Goal: Transaction & Acquisition: Purchase product/service

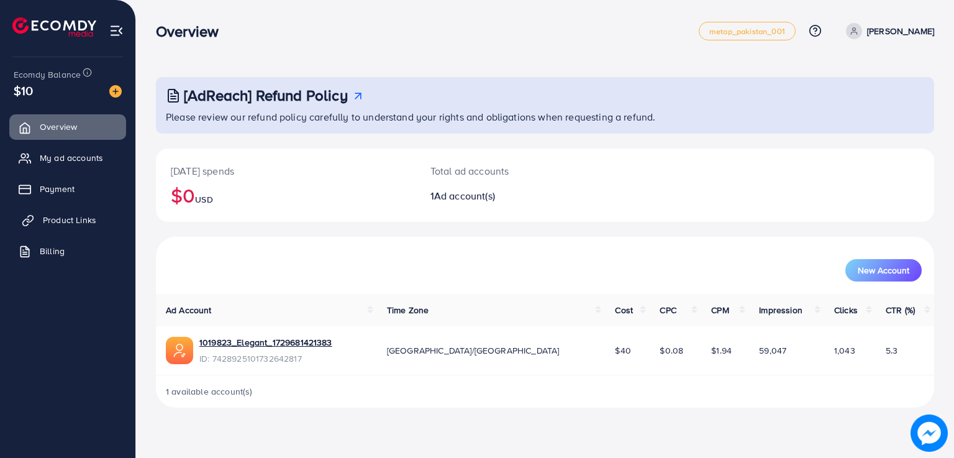
click at [93, 219] on span "Product Links" at bounding box center [69, 220] width 53 height 12
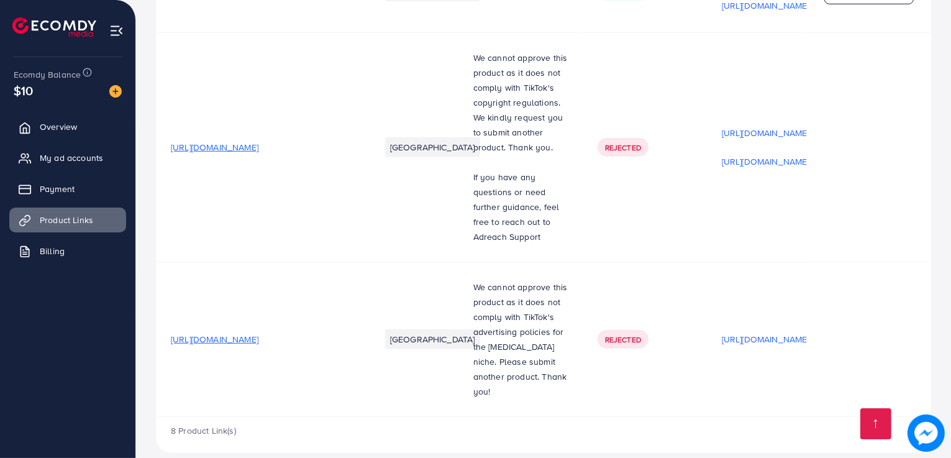
scroll to position [688, 0]
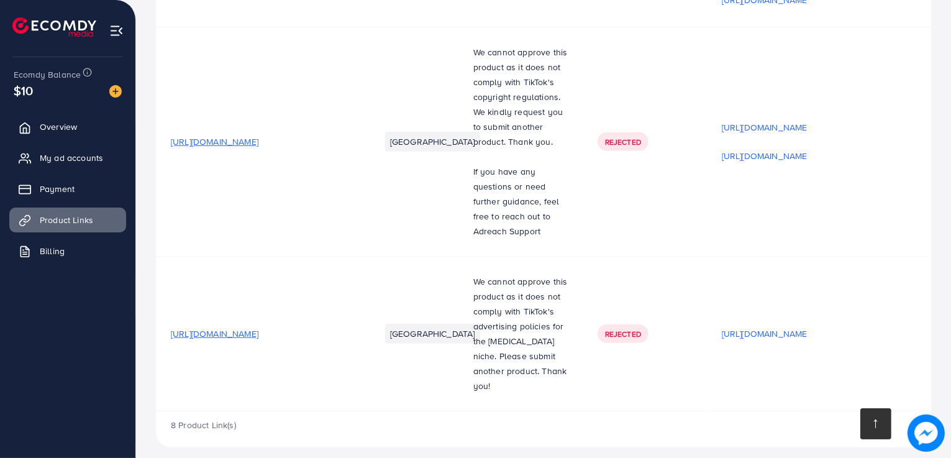
click at [872, 426] on link at bounding box center [876, 423] width 31 height 31
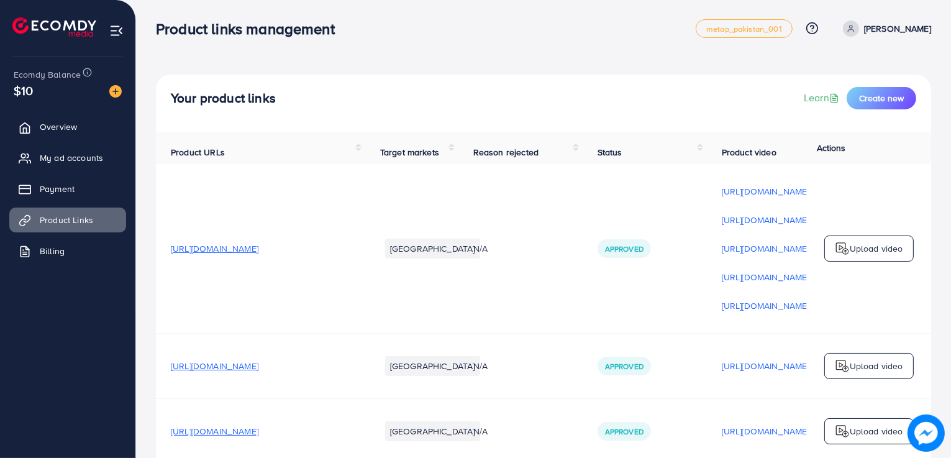
scroll to position [0, 0]
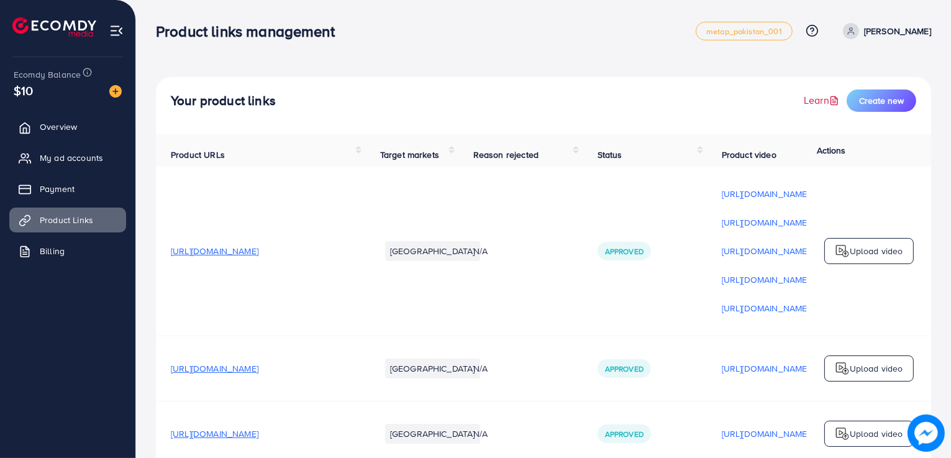
click at [815, 103] on link "Learn" at bounding box center [823, 100] width 38 height 14
click at [890, 97] on span "Create new" at bounding box center [881, 100] width 45 height 12
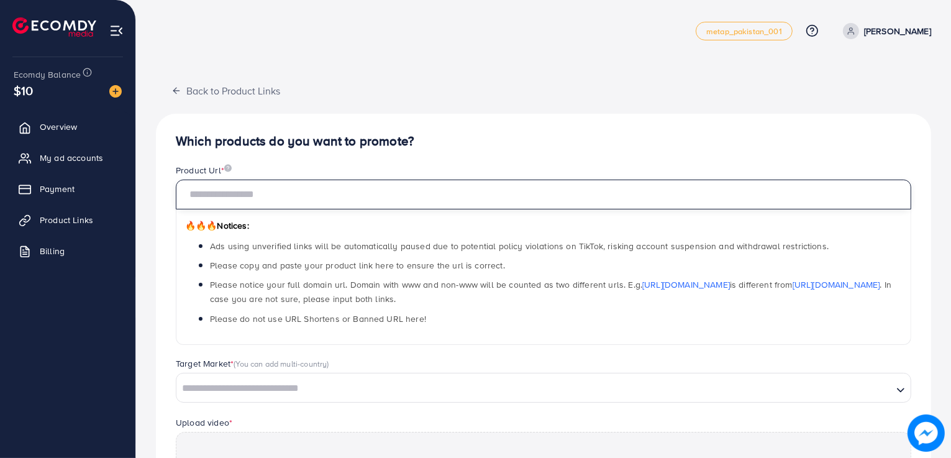
click at [295, 191] on input "text" at bounding box center [544, 195] width 736 height 30
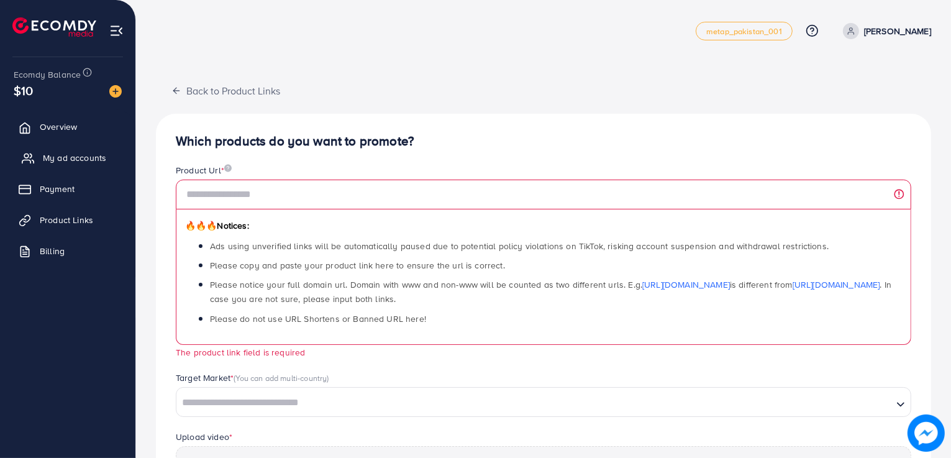
click at [68, 160] on span "My ad accounts" at bounding box center [74, 158] width 63 height 12
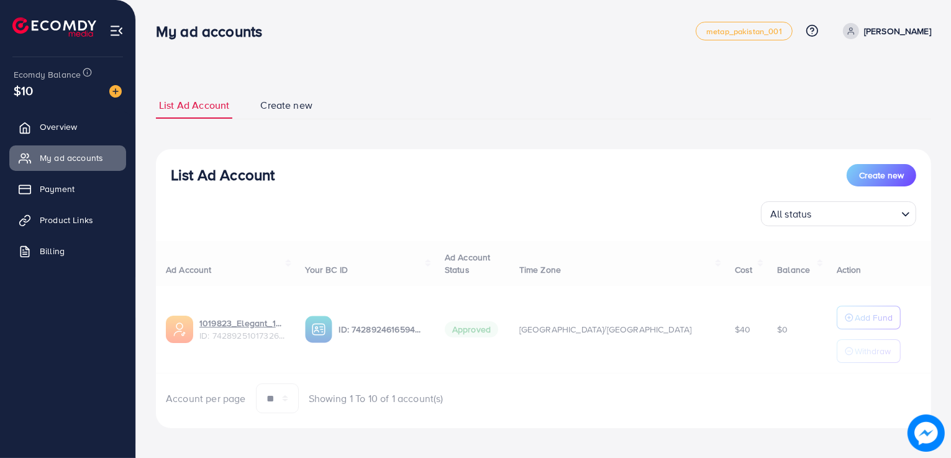
select select
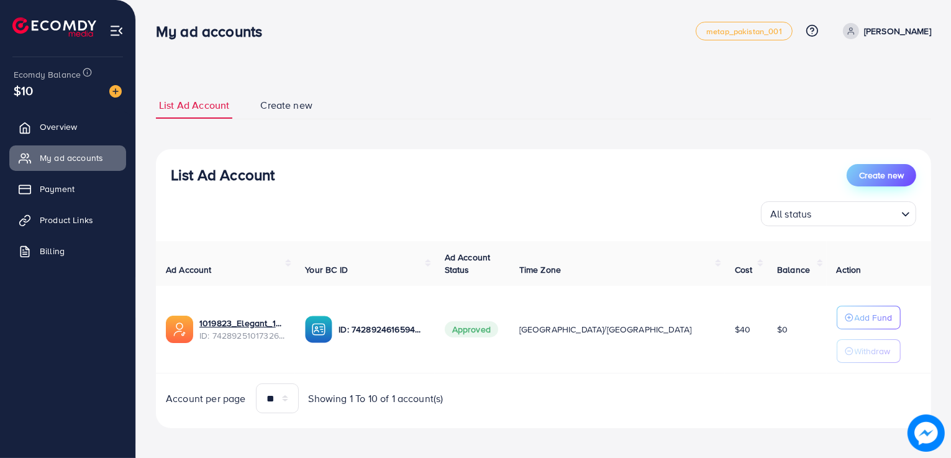
click at [892, 177] on span "Create new" at bounding box center [881, 175] width 45 height 12
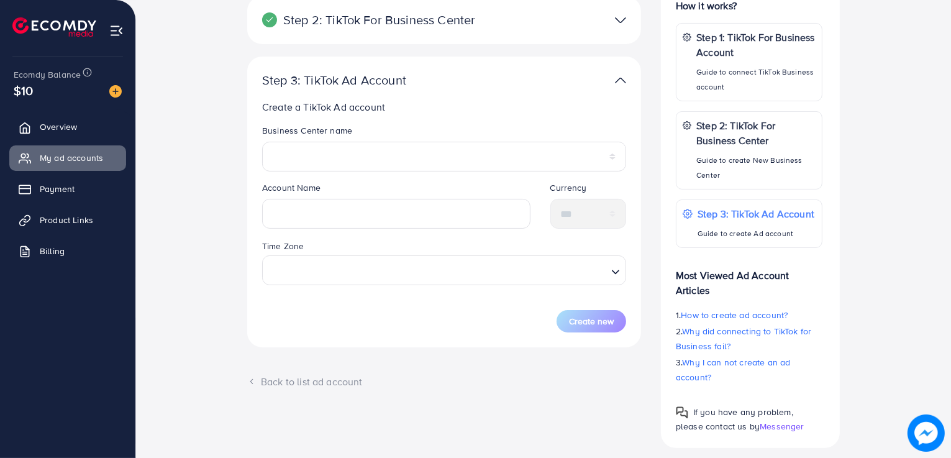
scroll to position [226, 0]
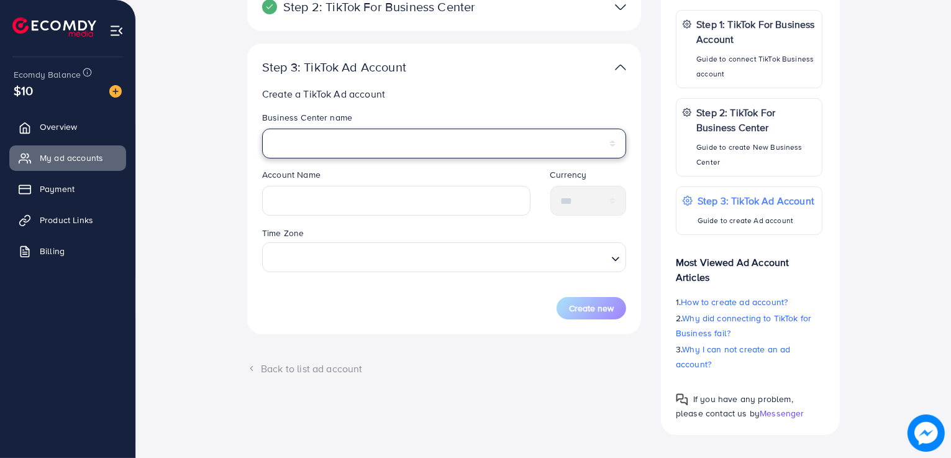
click at [390, 142] on select "**********" at bounding box center [444, 144] width 364 height 30
click at [370, 145] on select "**********" at bounding box center [444, 144] width 364 height 30
click at [372, 145] on select "**********" at bounding box center [444, 144] width 364 height 30
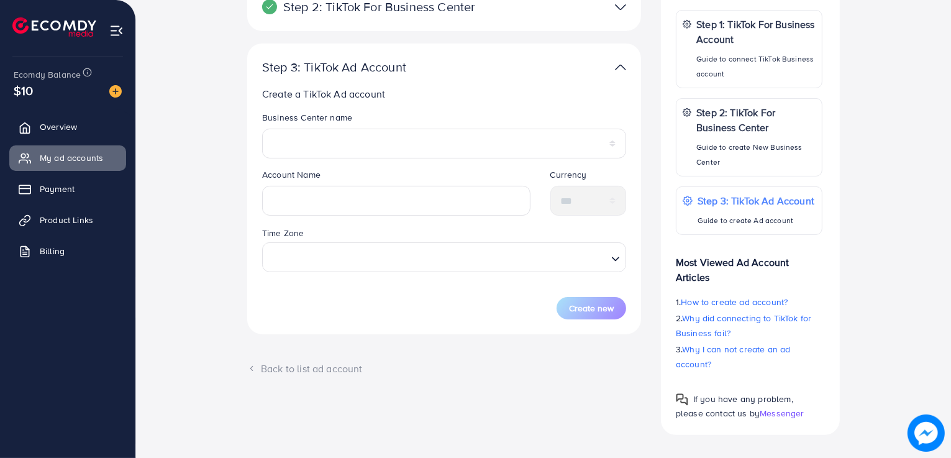
click at [224, 182] on div "**********" at bounding box center [543, 179] width 795 height 512
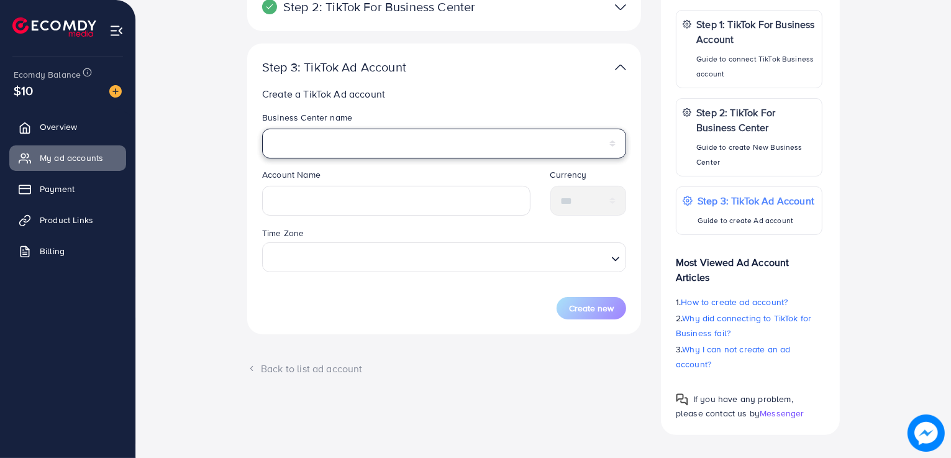
click at [366, 137] on select "**********" at bounding box center [444, 144] width 364 height 30
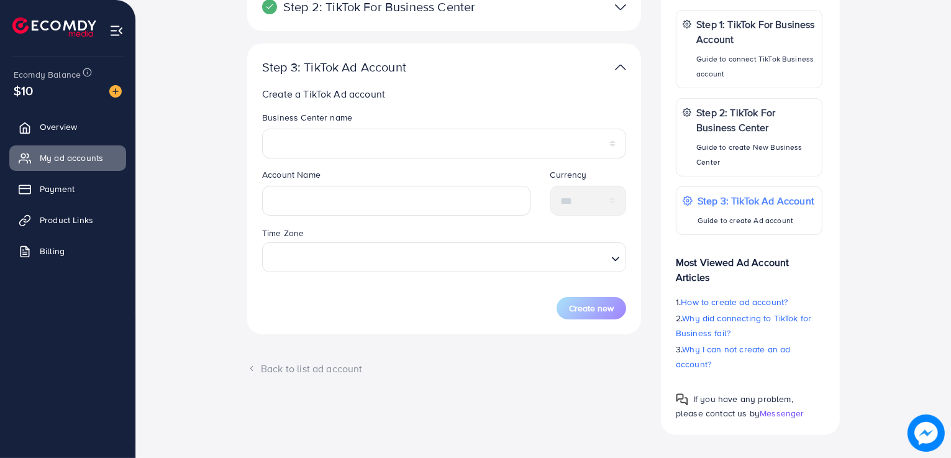
click at [208, 183] on div "**********" at bounding box center [543, 179] width 795 height 512
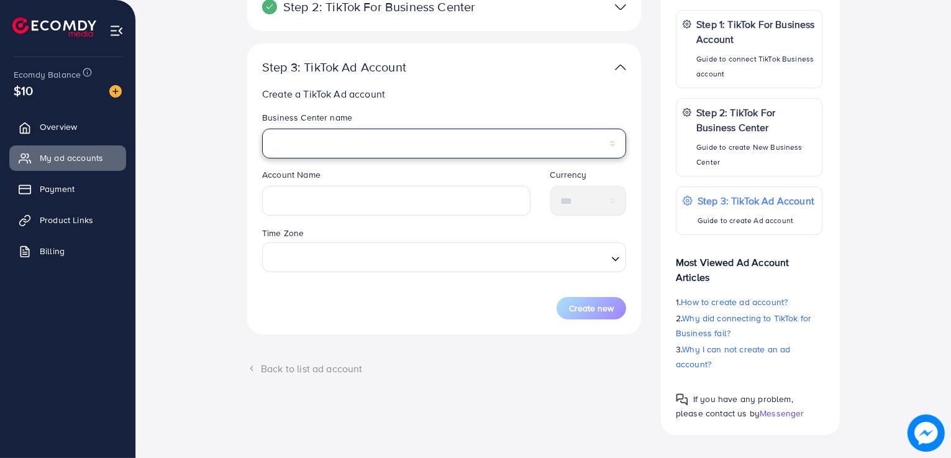
click at [613, 147] on select "**********" at bounding box center [444, 144] width 364 height 30
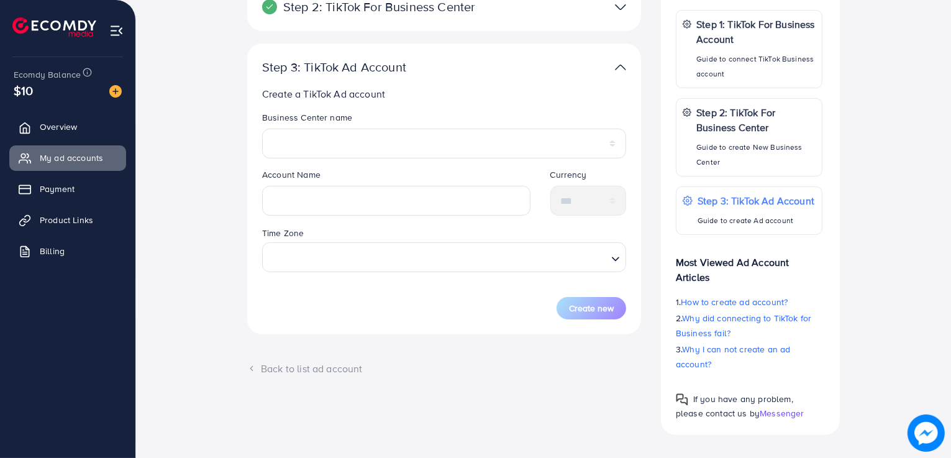
click at [242, 195] on div "**********" at bounding box center [444, 179] width 414 height 512
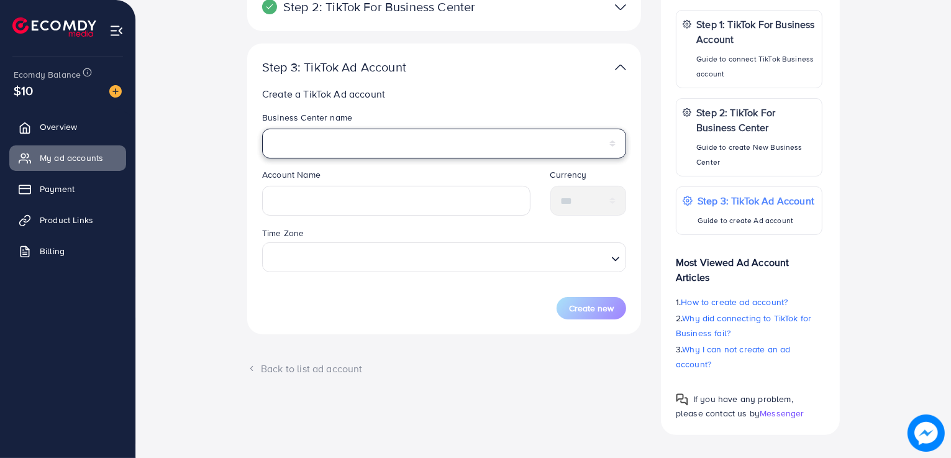
click at [344, 140] on select "**********" at bounding box center [444, 144] width 364 height 30
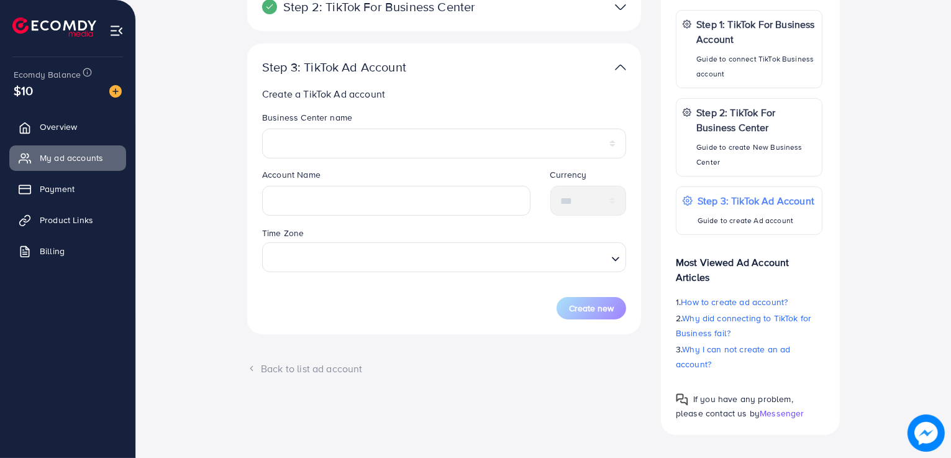
click at [242, 198] on div "**********" at bounding box center [444, 179] width 414 height 512
click at [260, 368] on div "Back to list ad account" at bounding box center [444, 369] width 394 height 14
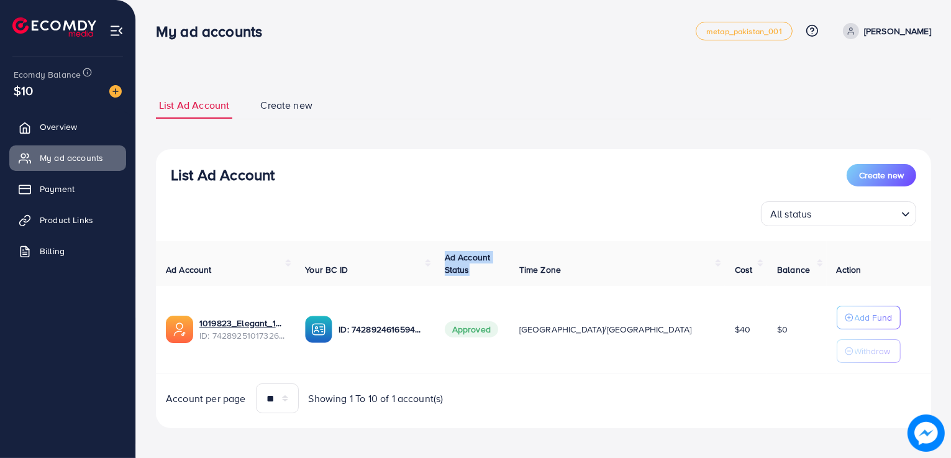
drag, startPoint x: 514, startPoint y: 255, endPoint x: 539, endPoint y: 273, distance: 30.9
click at [510, 273] on th "Ad Account Status" at bounding box center [472, 263] width 75 height 45
click at [621, 382] on div "Ad Account Your BC ID Ad Account Status Time Zone Cost Balance Action 1019823_E…" at bounding box center [543, 327] width 775 height 173
click at [828, 217] on input "Search for option" at bounding box center [856, 213] width 81 height 19
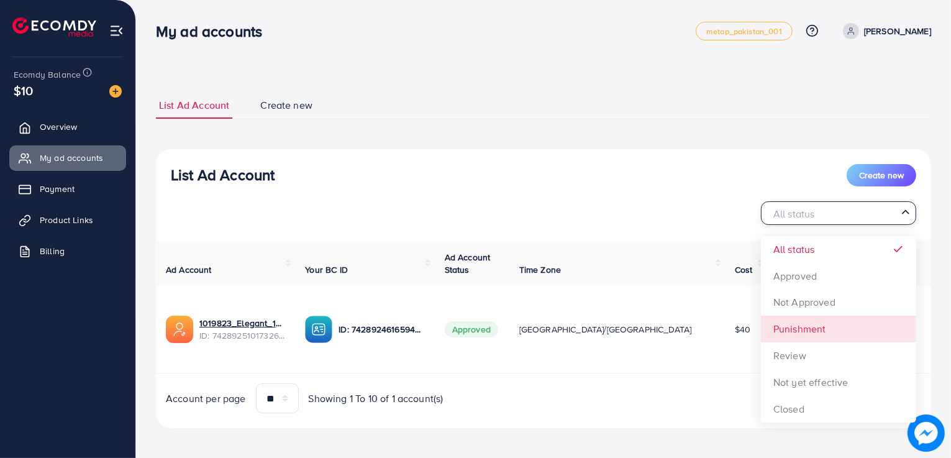
click at [790, 332] on div "List Ad Account Create new All status Loading... All status Approved Not Approv…" at bounding box center [543, 289] width 775 height 280
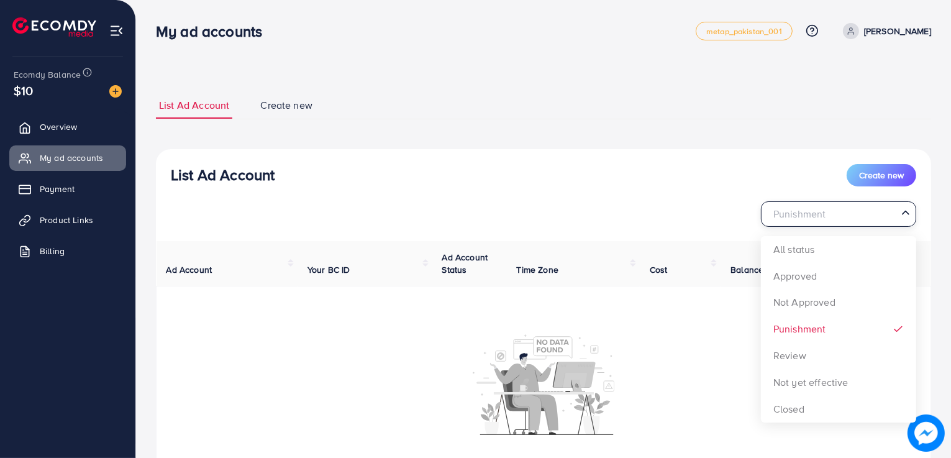
click at [848, 219] on input "Search for option" at bounding box center [832, 213] width 130 height 19
click at [797, 279] on div "List Ad Account Create new Punishment Loading... All status Approved Not Approv…" at bounding box center [543, 343] width 775 height 388
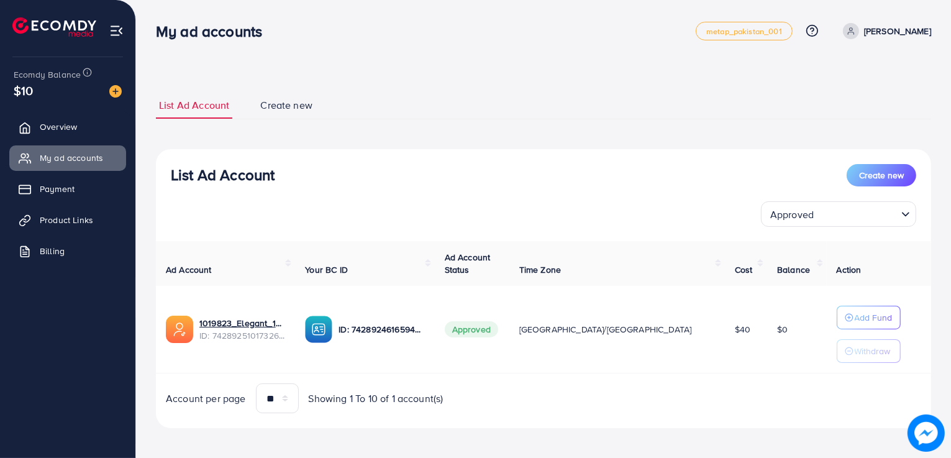
click at [864, 216] on input "Search for option" at bounding box center [857, 213] width 79 height 19
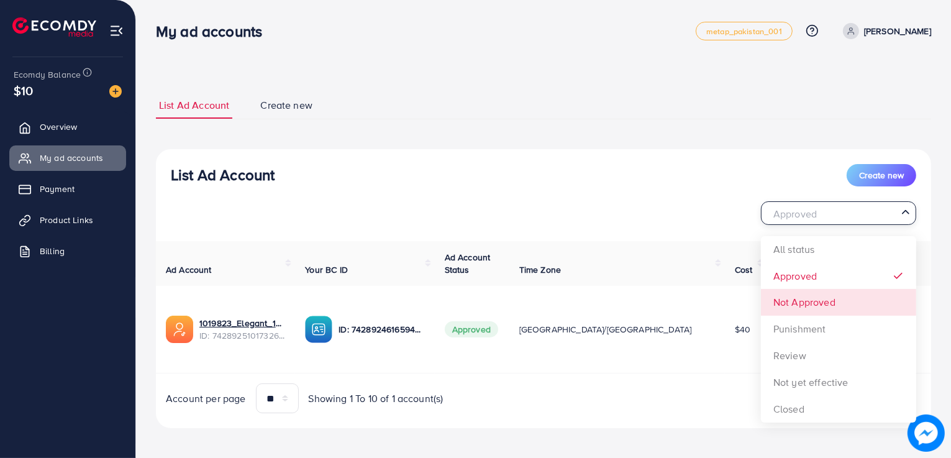
click at [804, 301] on div "List Ad Account Create new Approved Loading... All status Approved Not Approved…" at bounding box center [543, 289] width 775 height 280
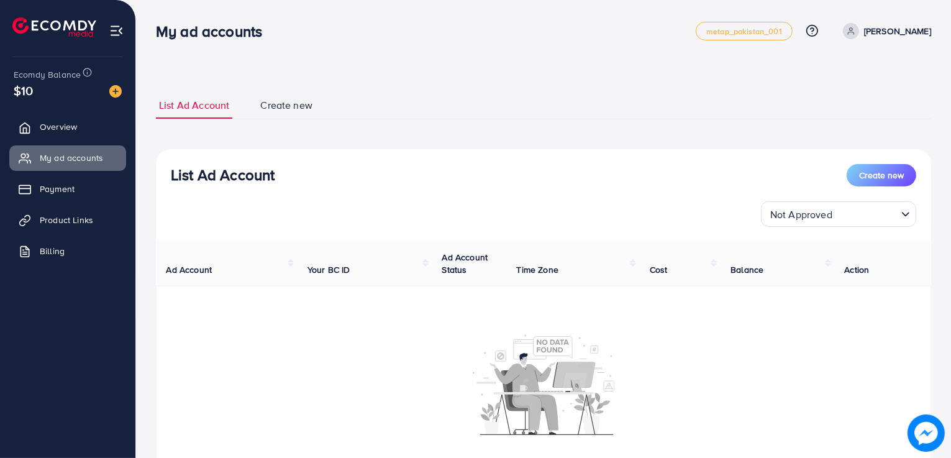
click at [843, 219] on input "Search for option" at bounding box center [866, 213] width 60 height 19
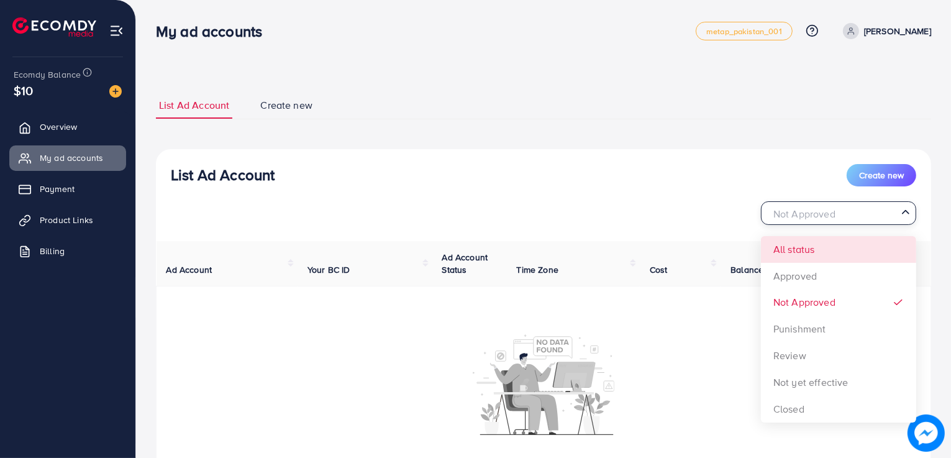
click at [802, 245] on div "List Ad Account Create new Not Approved Loading... All status Approved Not Appr…" at bounding box center [543, 343] width 775 height 388
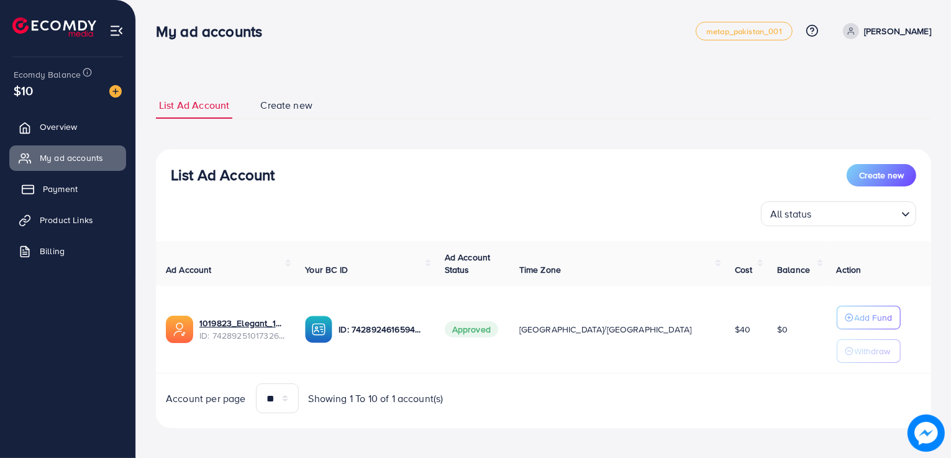
click at [60, 188] on span "Payment" at bounding box center [60, 189] width 35 height 12
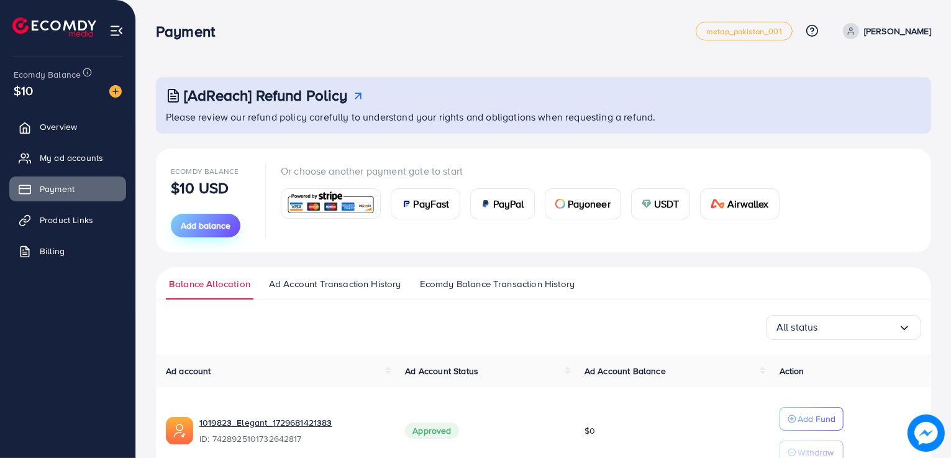
click at [216, 226] on span "Add balance" at bounding box center [206, 225] width 50 height 12
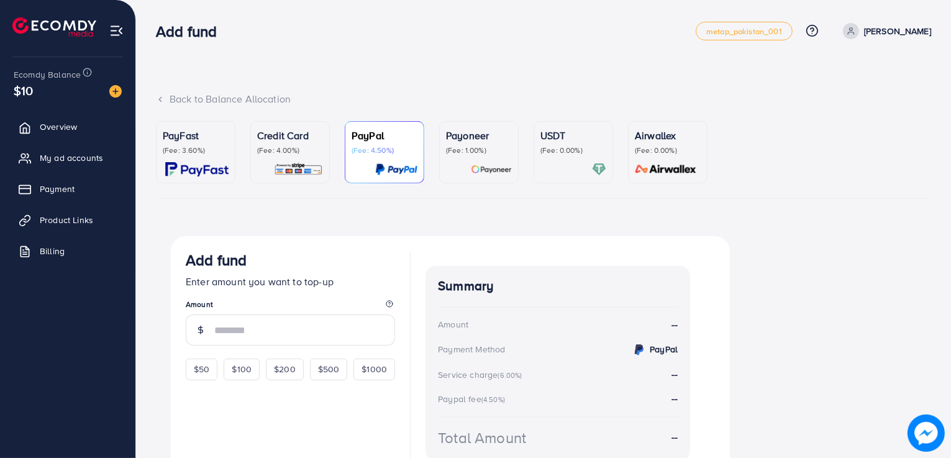
scroll to position [62, 0]
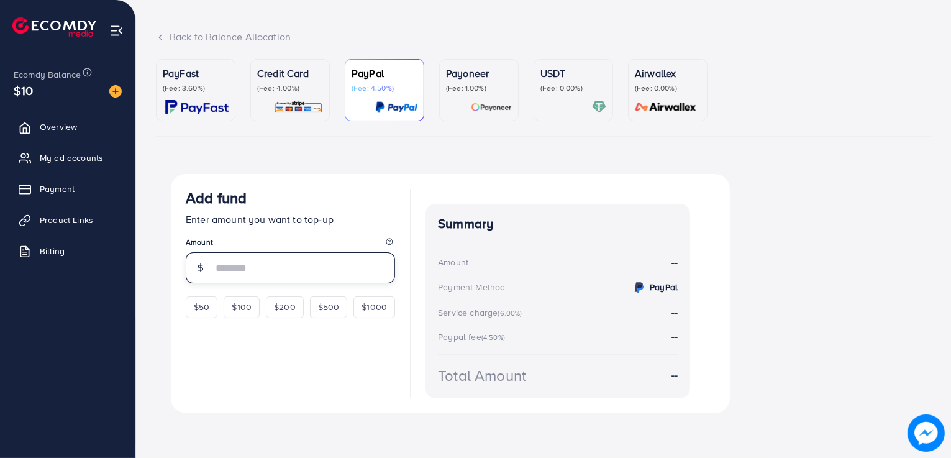
click at [265, 267] on input "number" at bounding box center [304, 267] width 181 height 31
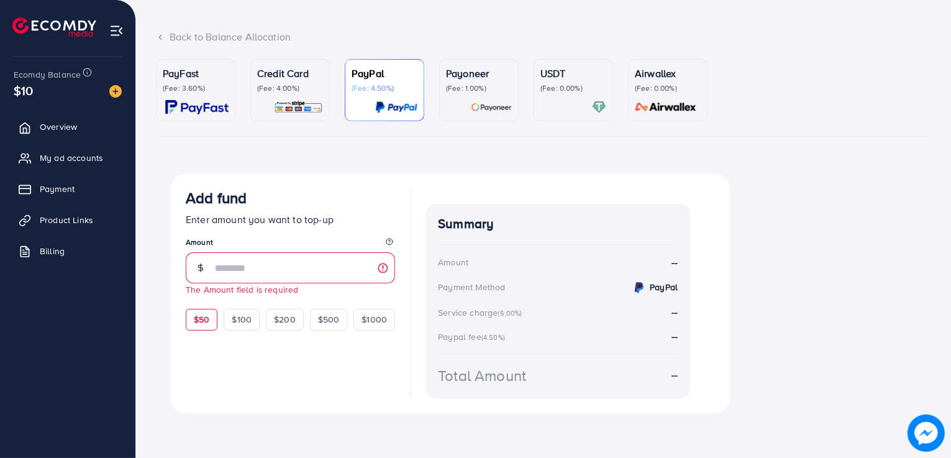
click at [195, 308] on div "$50 $100 $200 $500 $1000" at bounding box center [290, 318] width 209 height 24
click at [214, 319] on div "$50" at bounding box center [202, 319] width 32 height 21
type input "**"
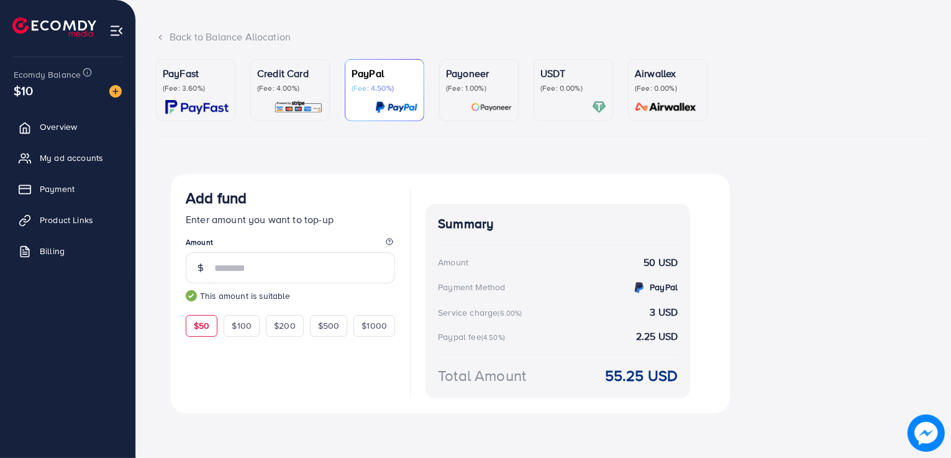
click at [291, 74] on p "Credit Card" at bounding box center [290, 73] width 66 height 15
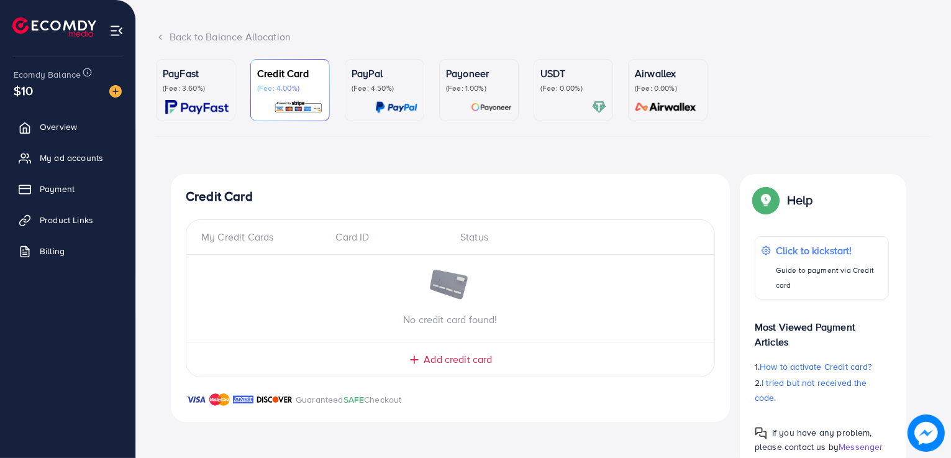
click at [463, 362] on span "Add credit card" at bounding box center [458, 359] width 68 height 14
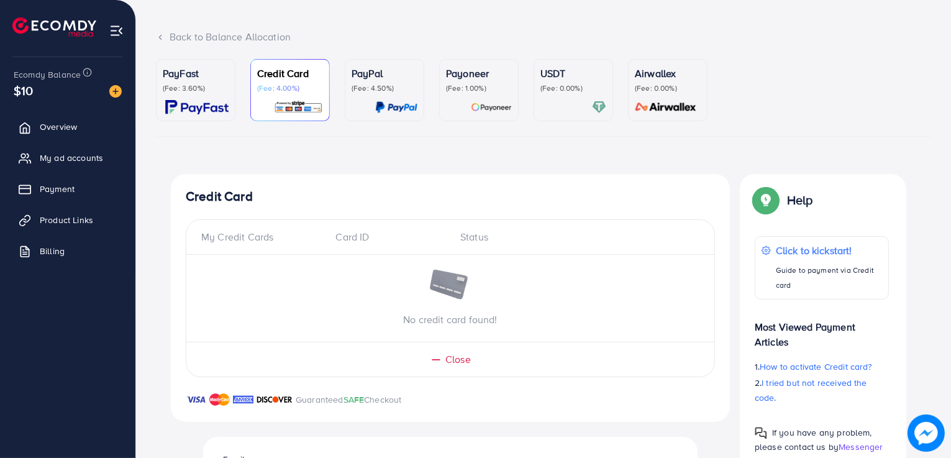
click at [459, 364] on span "Close" at bounding box center [458, 359] width 25 height 14
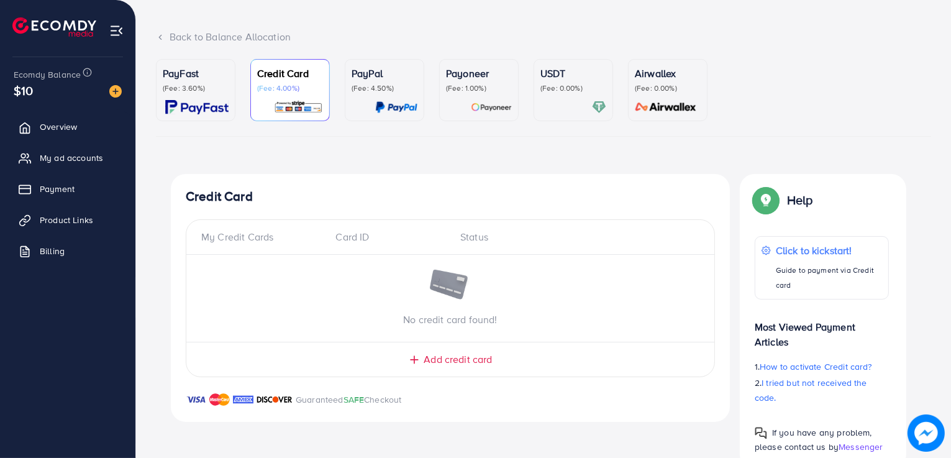
scroll to position [93, 0]
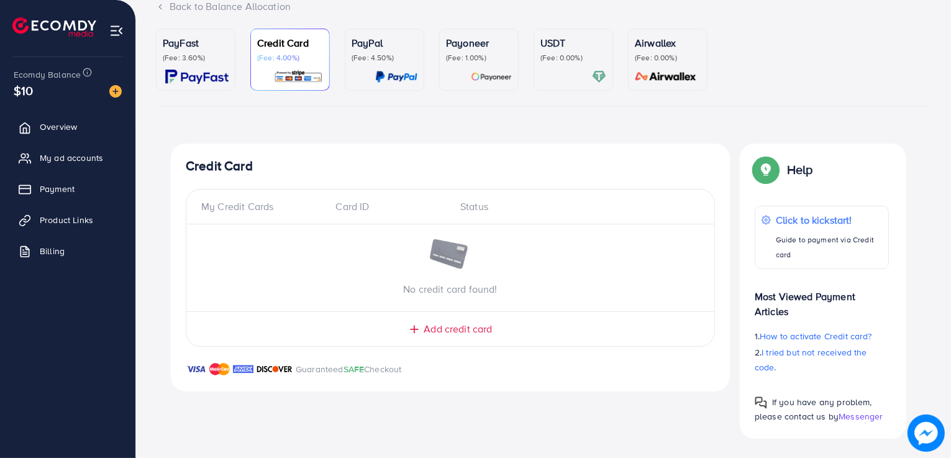
click at [448, 260] on img at bounding box center [450, 255] width 43 height 32
click at [452, 330] on span "Add credit card" at bounding box center [458, 329] width 68 height 14
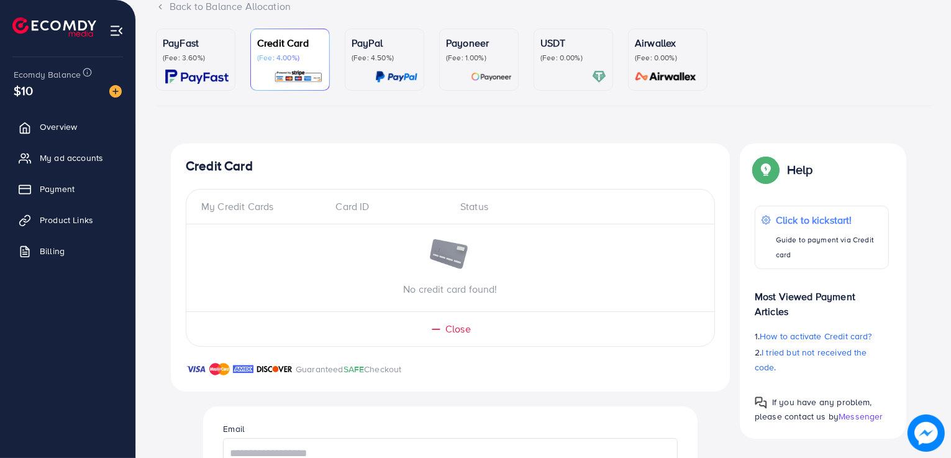
drag, startPoint x: 950, startPoint y: 108, endPoint x: 954, endPoint y: 201, distance: 93.3
click at [951, 231] on html "Add fund metap_pakistan_001 Help Center Contact Support Plans and Pricing Term …" at bounding box center [475, 136] width 951 height 458
click at [918, 163] on div "Top-up Success! Thanks you for your purchase. Please check your balance again. …" at bounding box center [543, 434] width 775 height 581
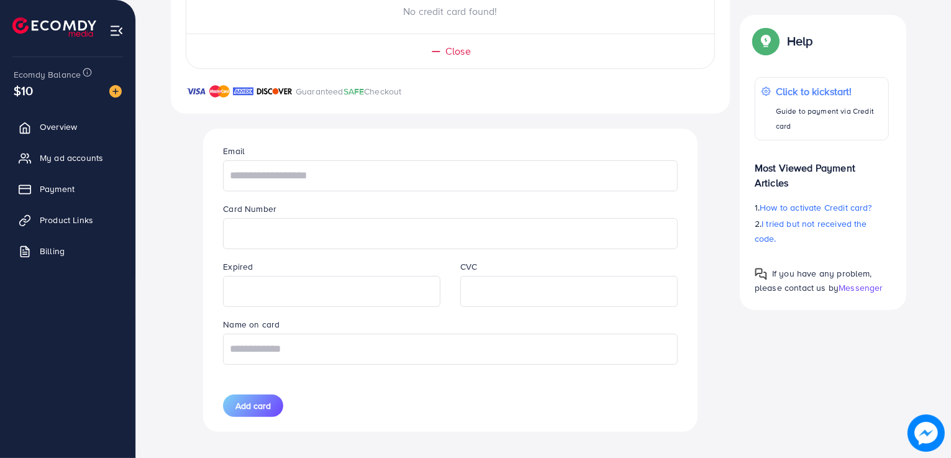
scroll to position [374, 0]
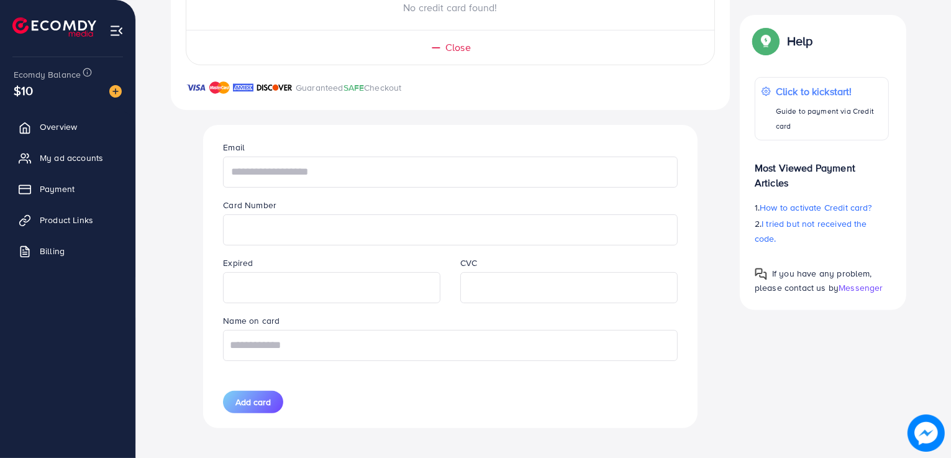
click at [374, 171] on input "text" at bounding box center [450, 172] width 454 height 31
click at [345, 354] on input "text" at bounding box center [450, 345] width 454 height 31
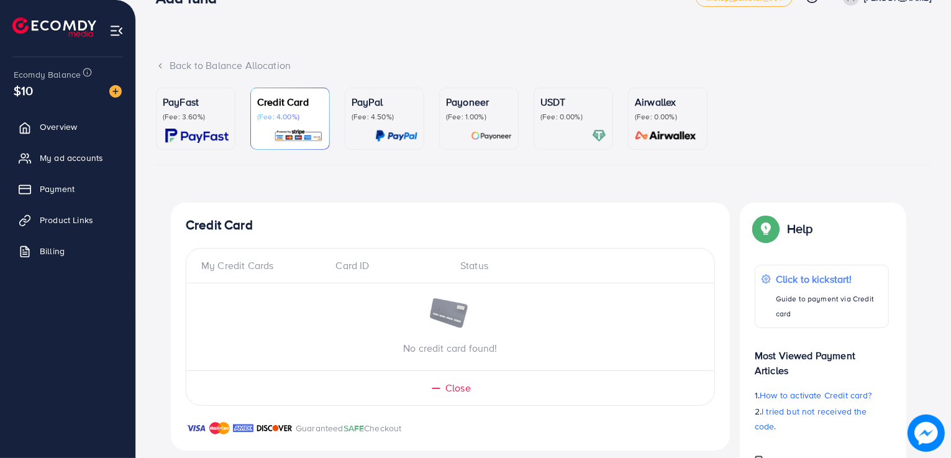
scroll to position [31, 0]
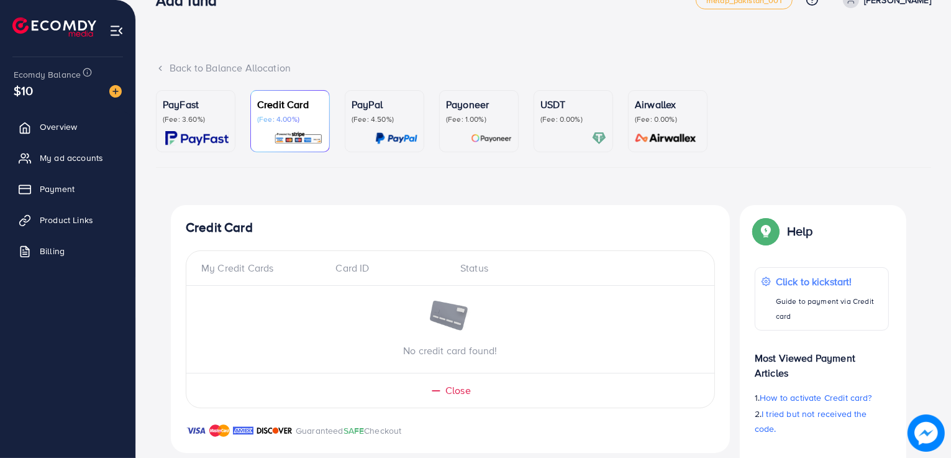
click at [459, 392] on span "Close" at bounding box center [458, 390] width 25 height 14
click at [564, 117] on p "(Fee: 0.00%)" at bounding box center [574, 119] width 66 height 10
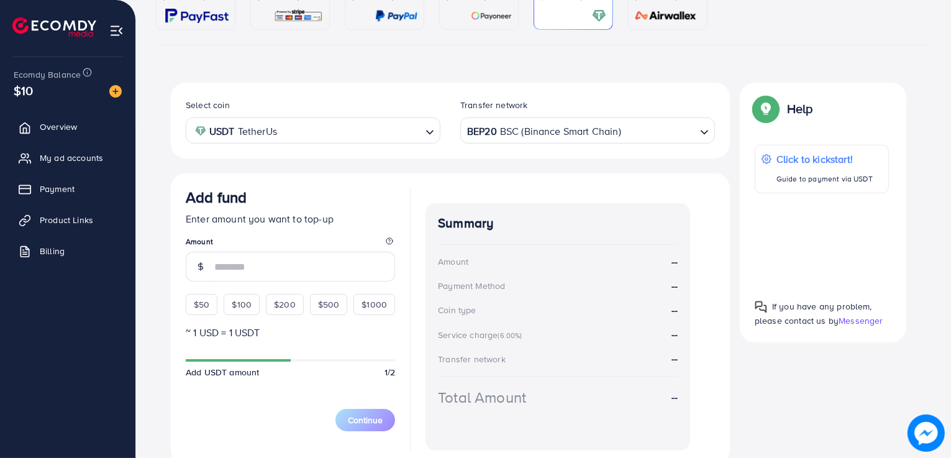
scroll to position [160, 0]
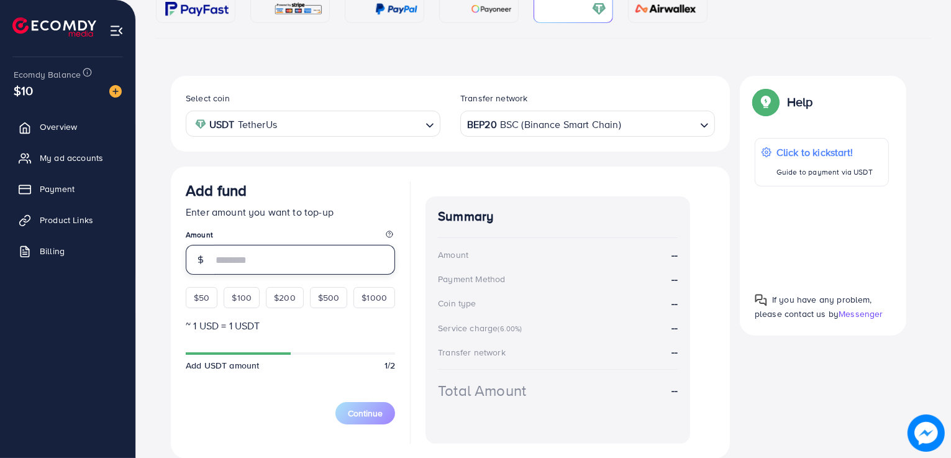
click at [352, 262] on input "number" at bounding box center [304, 260] width 181 height 30
click at [209, 300] on div "$50 $100 $200 $500 $1000" at bounding box center [290, 294] width 209 height 27
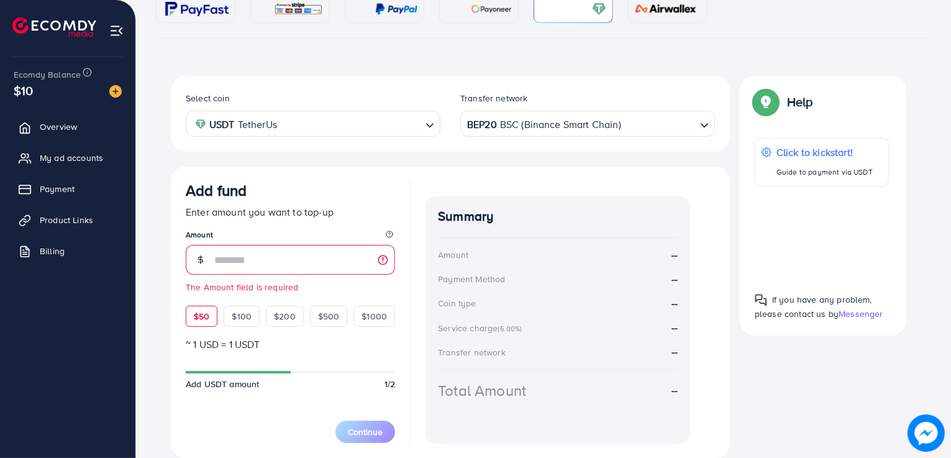
click at [204, 317] on span "$50" at bounding box center [202, 316] width 16 height 12
type input "**"
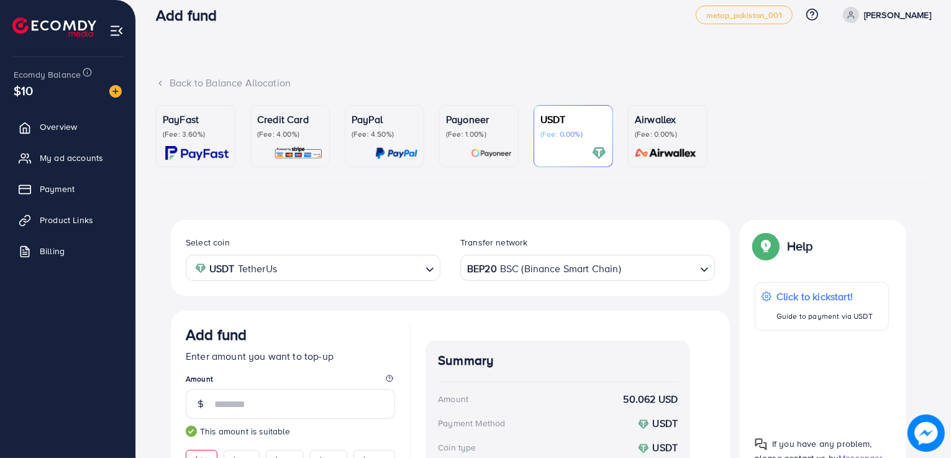
scroll to position [0, 0]
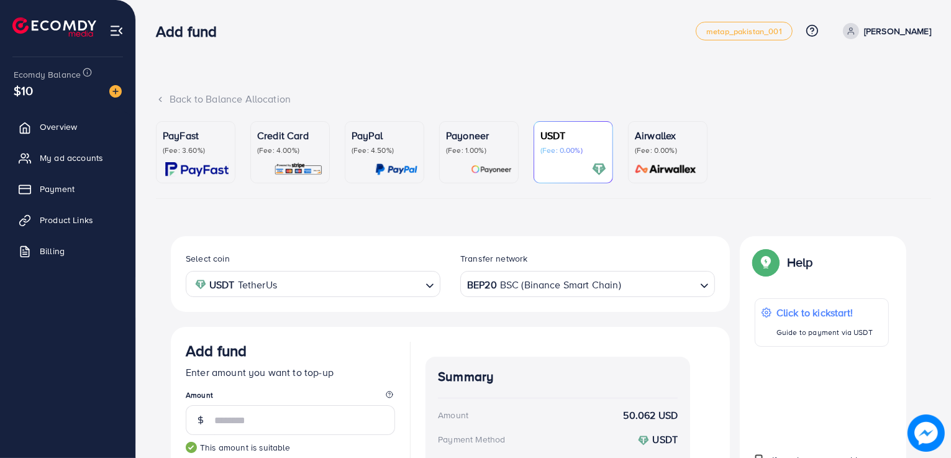
click at [684, 288] on input "Search for option" at bounding box center [659, 284] width 73 height 19
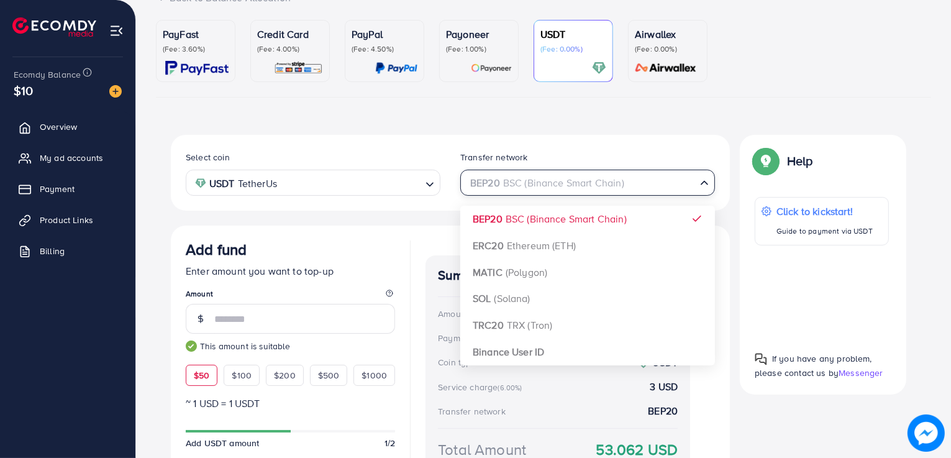
scroll to position [107, 0]
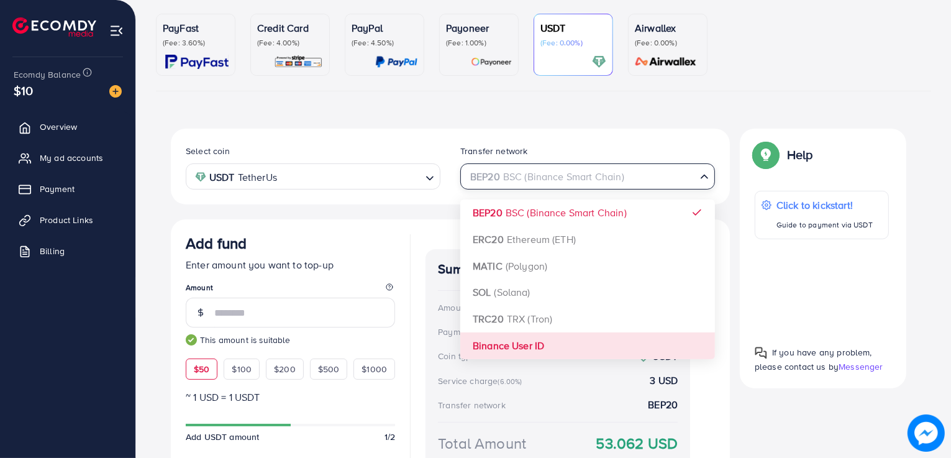
click at [567, 341] on div "Select coin USDT TetherUs Loading... Transfer network BEP20 BSC (Binance Smart …" at bounding box center [450, 320] width 559 height 383
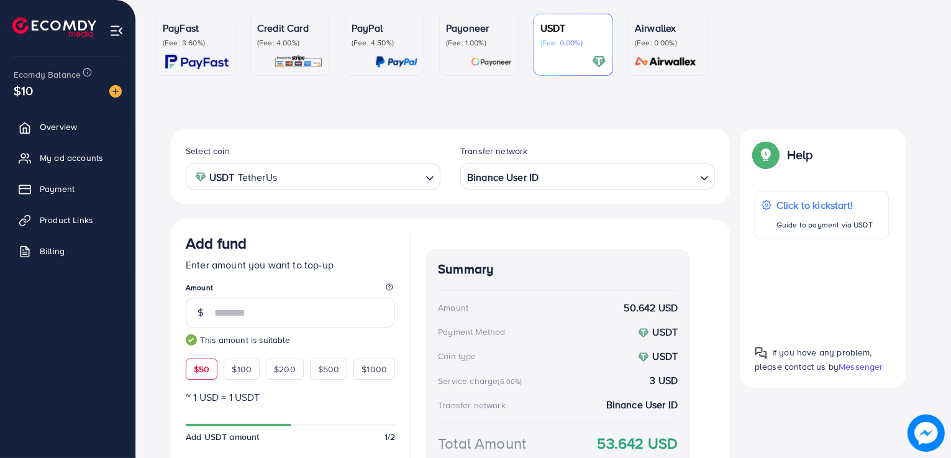
scroll to position [205, 0]
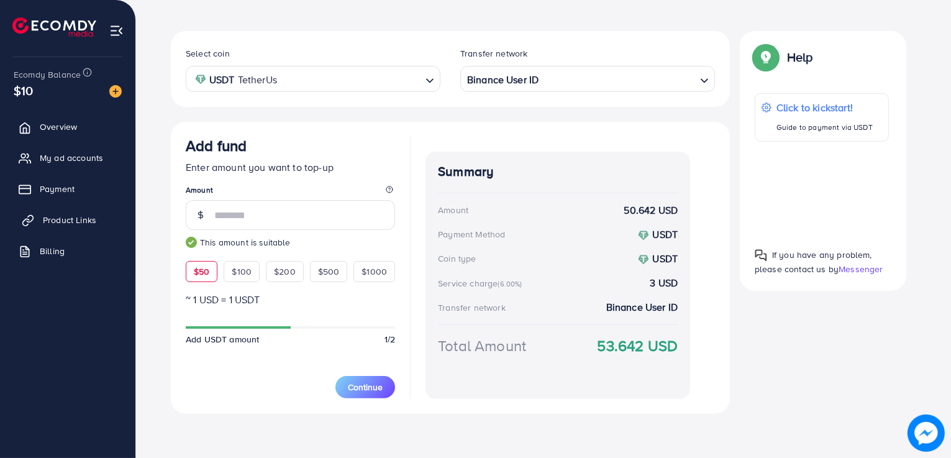
click at [67, 221] on span "Product Links" at bounding box center [69, 220] width 53 height 12
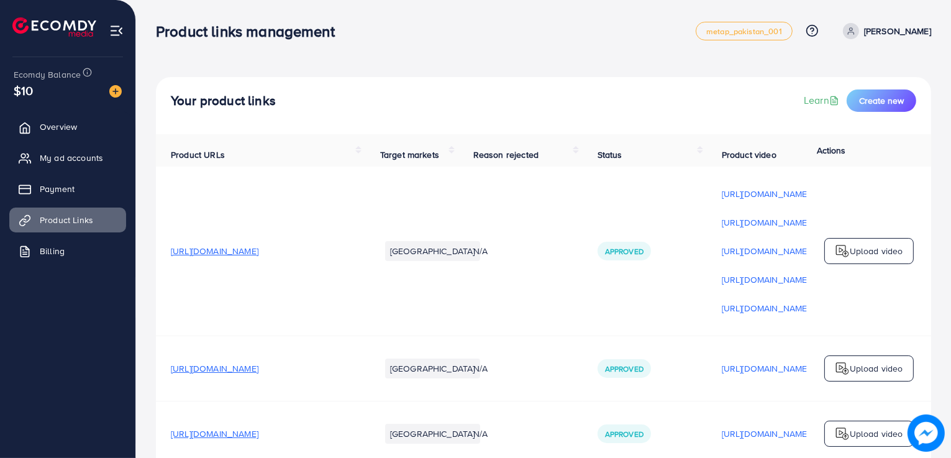
click at [258, 370] on span "[URL][DOMAIN_NAME]" at bounding box center [215, 368] width 88 height 12
